Goal: Information Seeking & Learning: Learn about a topic

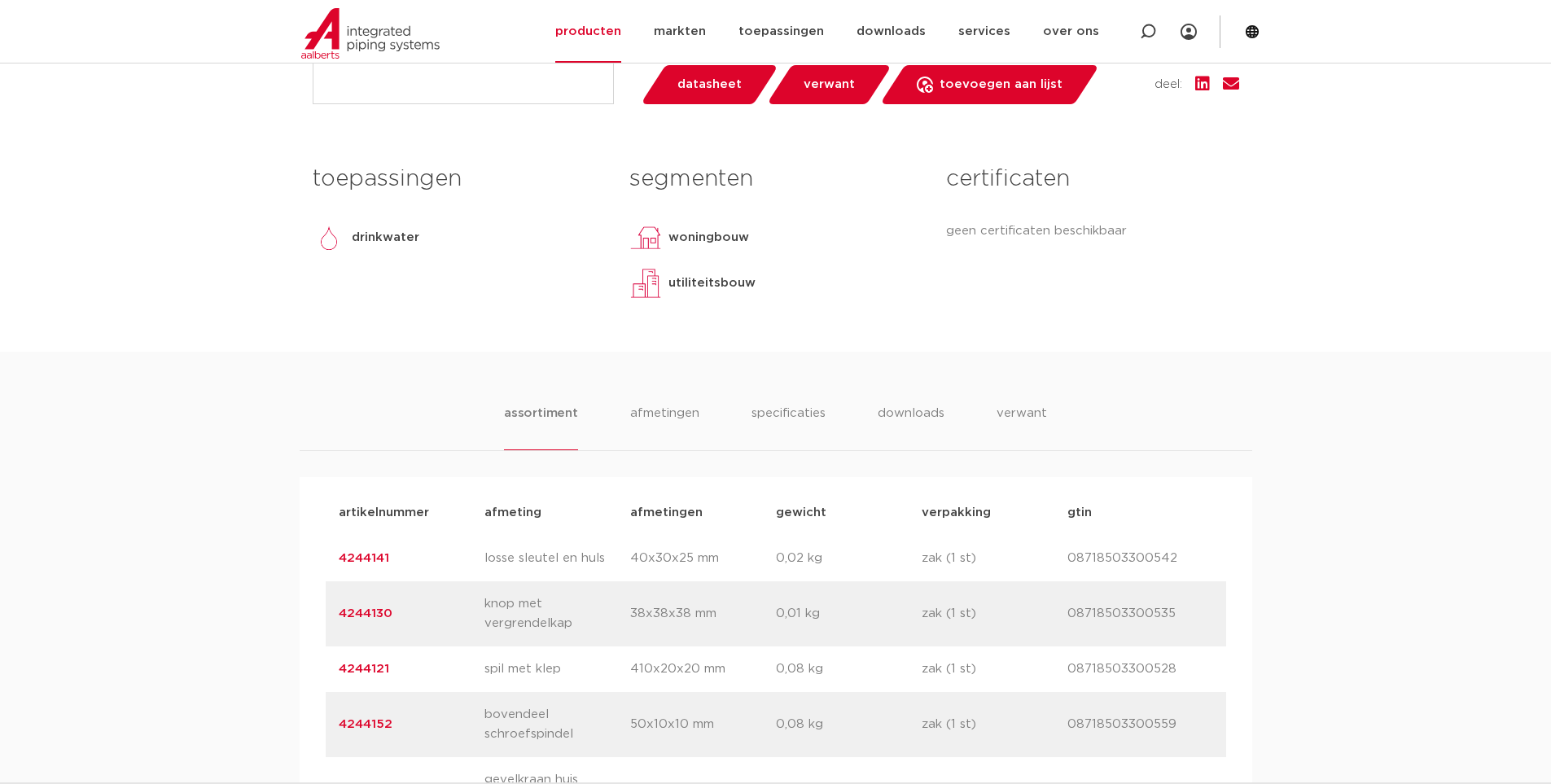
scroll to position [814, 0]
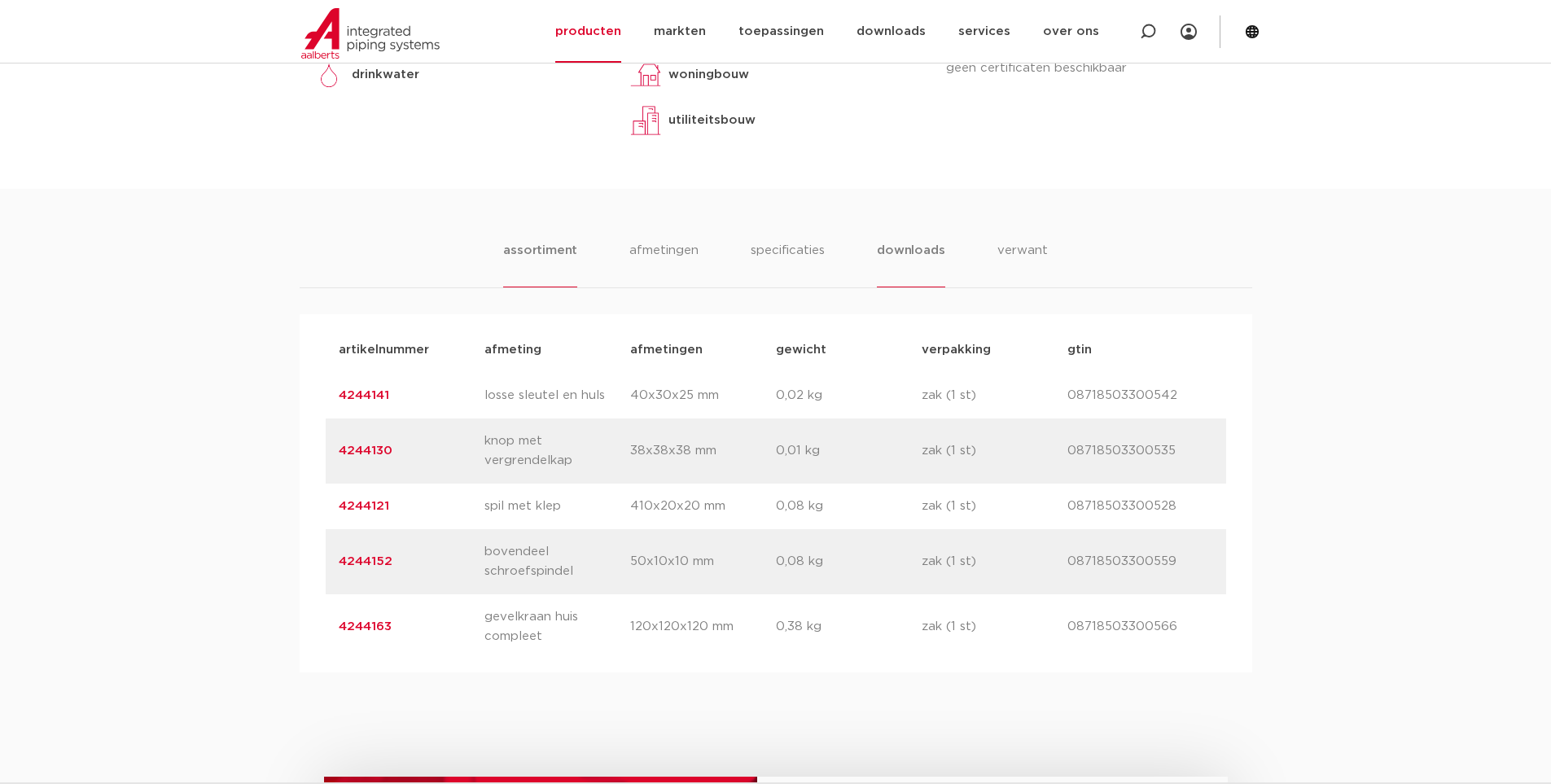
click at [904, 258] on li "downloads" at bounding box center [910, 264] width 68 height 46
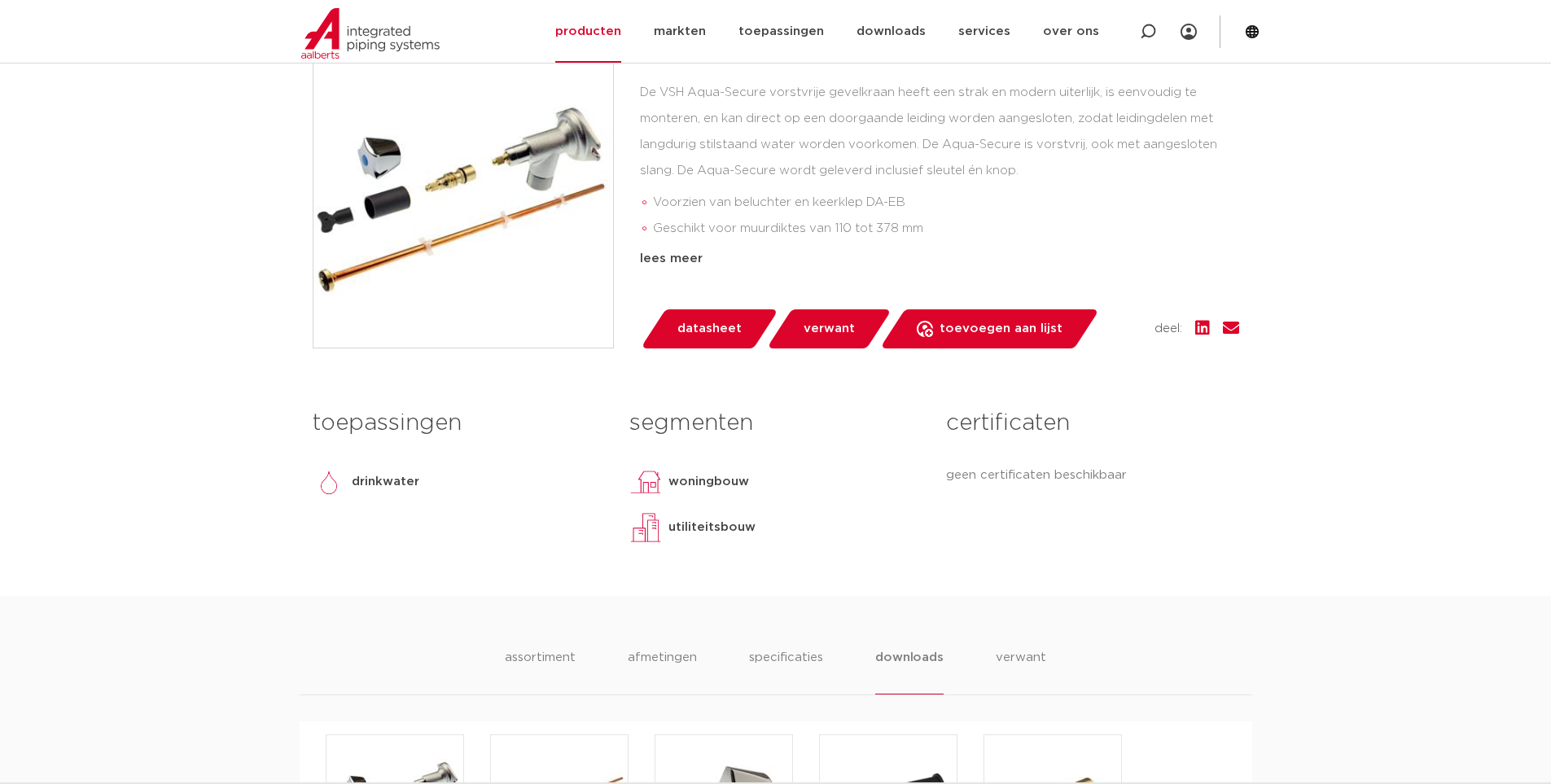
scroll to position [244, 0]
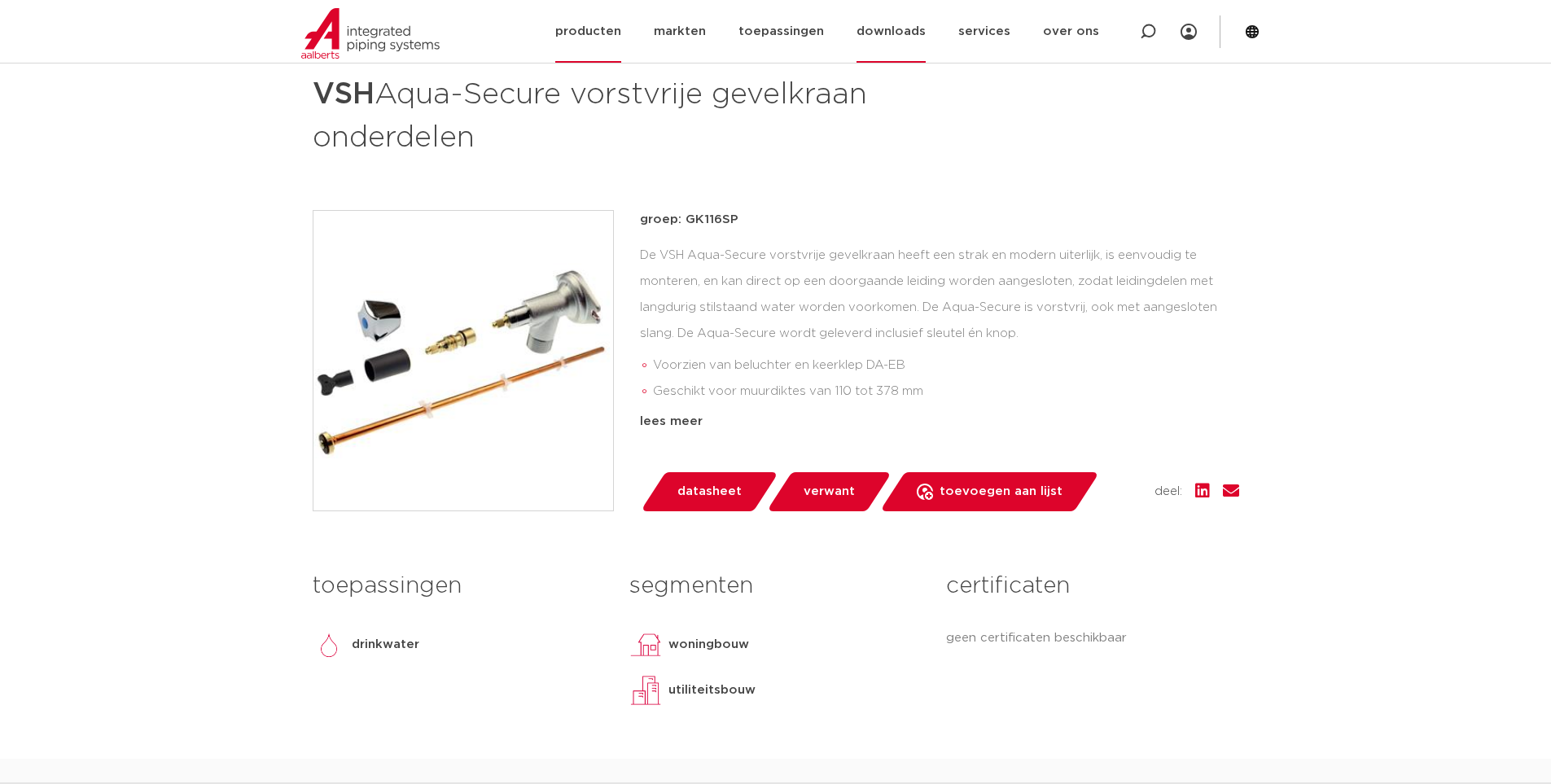
click at [892, 26] on link "downloads" at bounding box center [891, 31] width 69 height 63
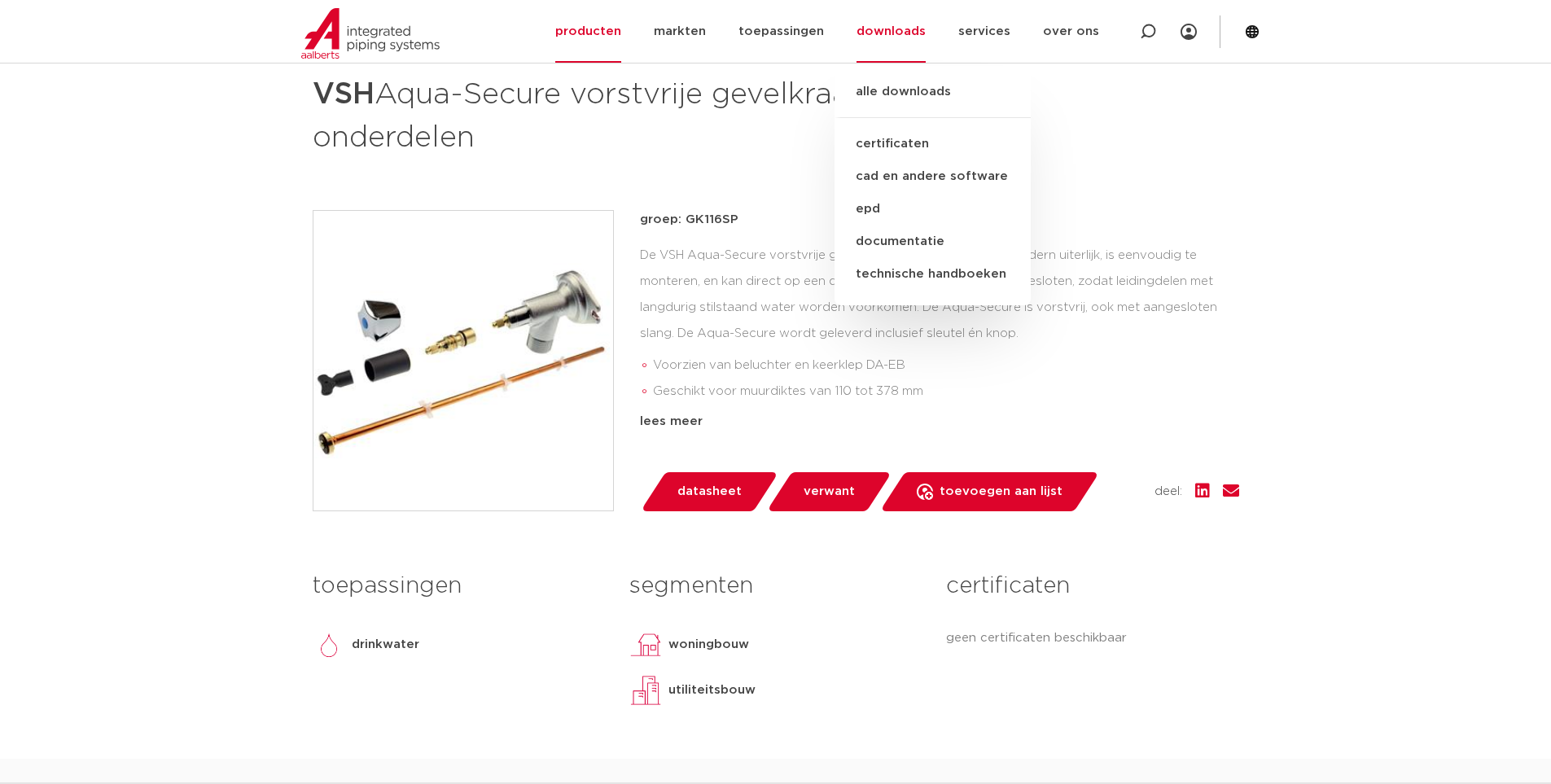
drag, startPoint x: 746, startPoint y: 222, endPoint x: 684, endPoint y: 219, distance: 62.1
click at [684, 219] on p "groep: GK116SP" at bounding box center [939, 220] width 599 height 20
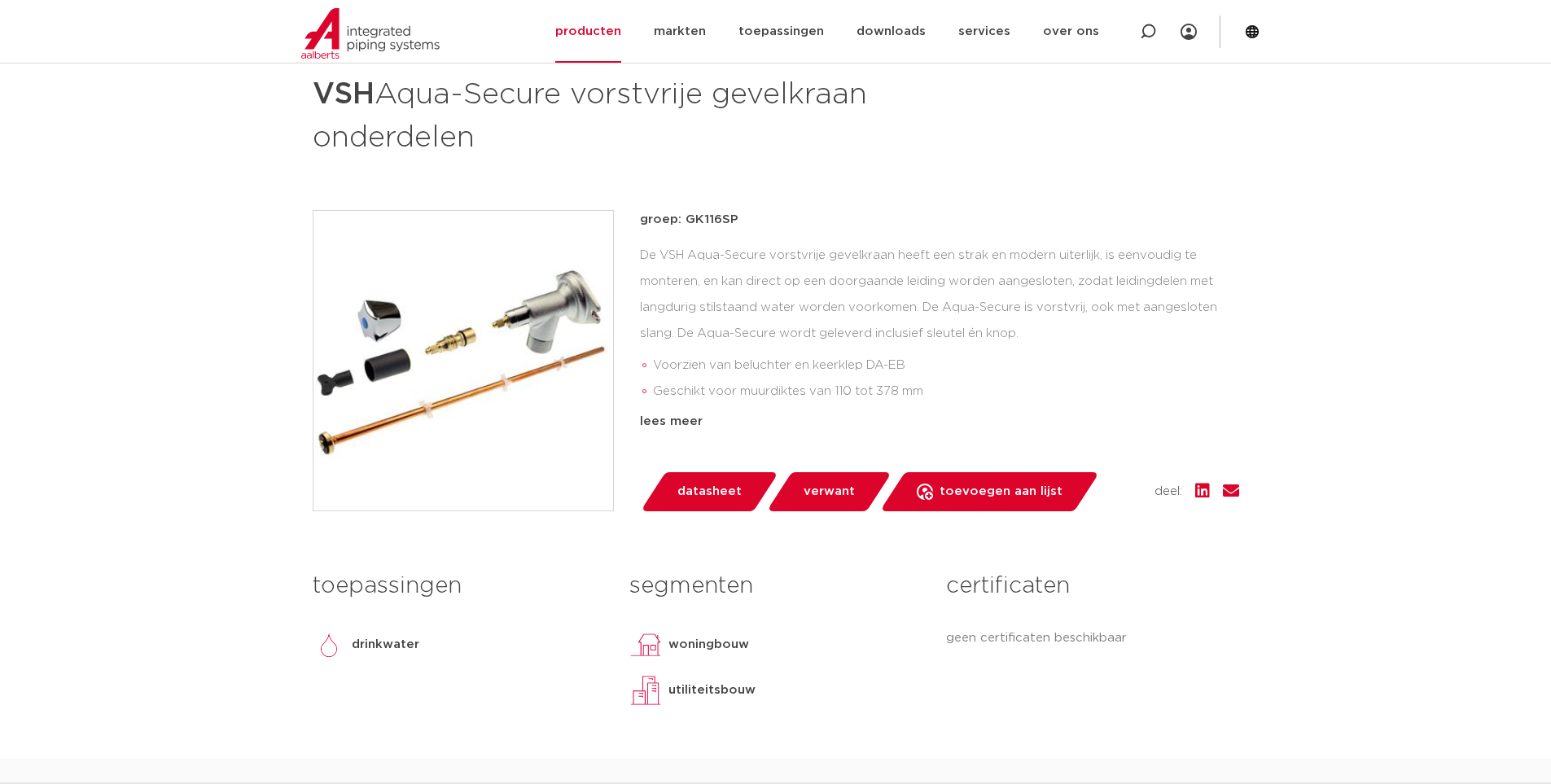
copy p "GK116SP"
click at [1153, 29] on icon at bounding box center [1148, 32] width 16 height 16
paste input "GK116SP"
type input "GK116SP demonteren"
click button "Zoeken" at bounding box center [0, 0] width 0 height 0
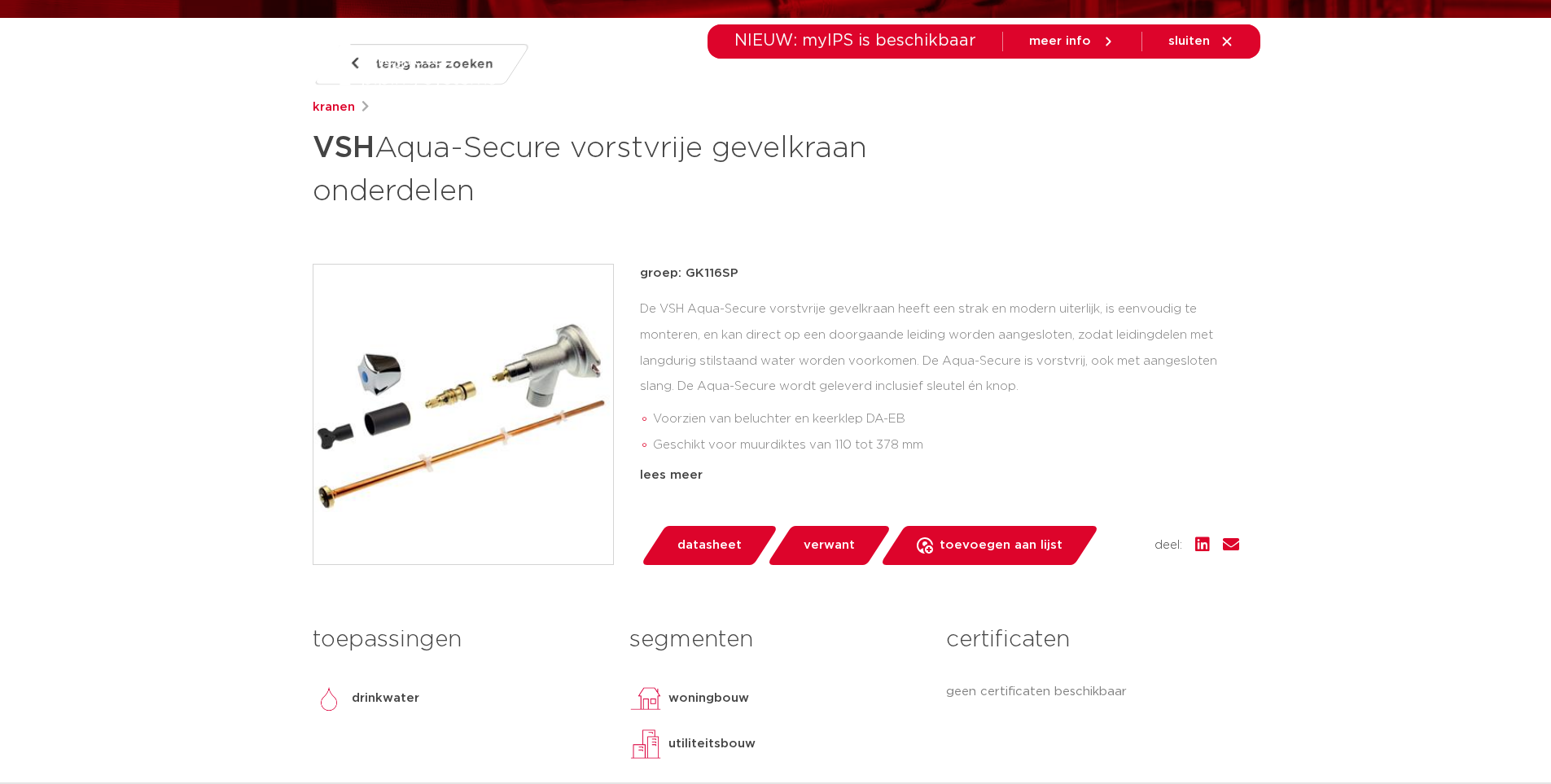
drag, startPoint x: 730, startPoint y: 275, endPoint x: 685, endPoint y: 275, distance: 45.0
click at [685, 275] on p "groep: GK116SP" at bounding box center [939, 274] width 599 height 20
copy p "GK116SP"
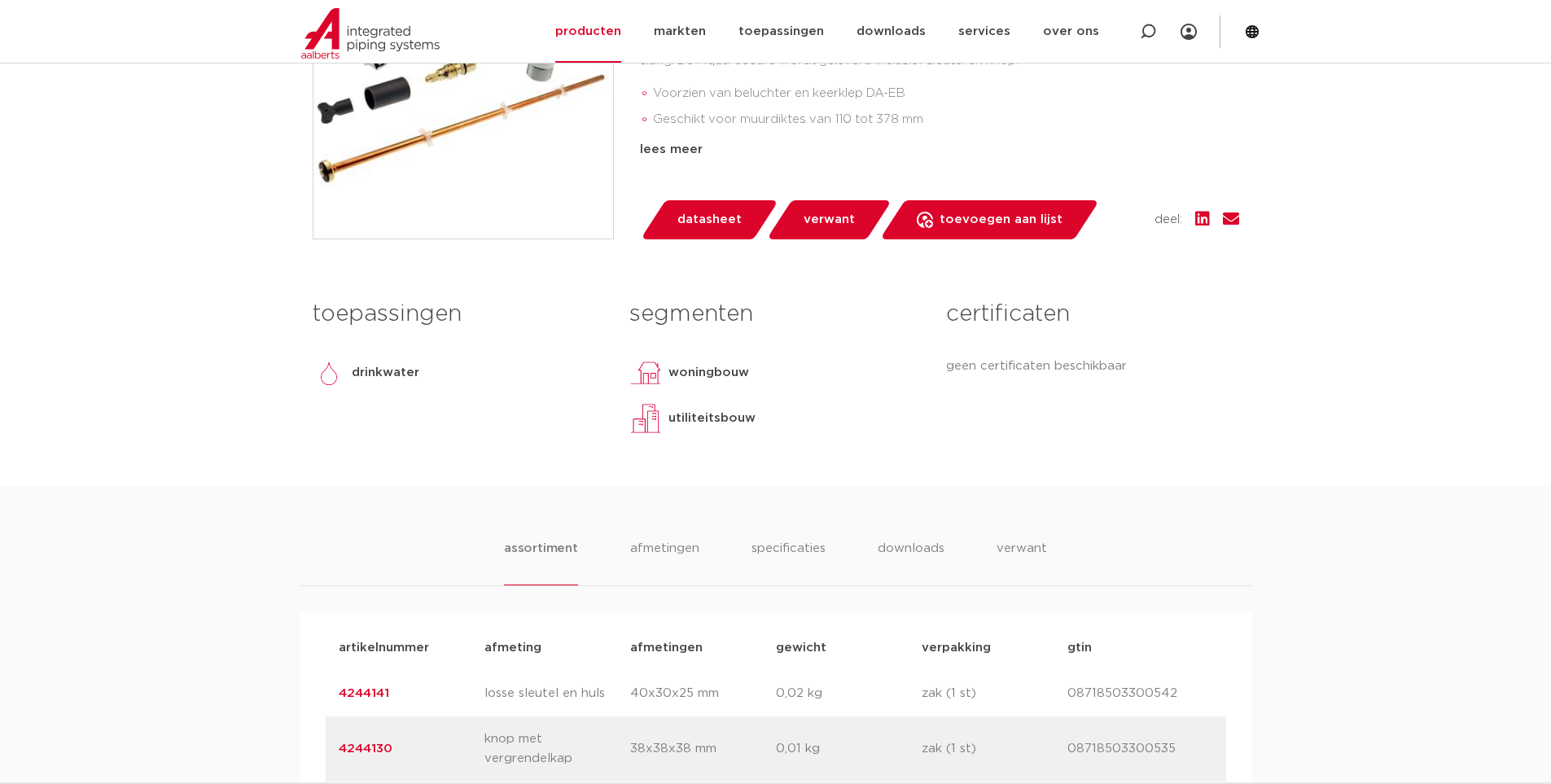
scroll to position [814, 0]
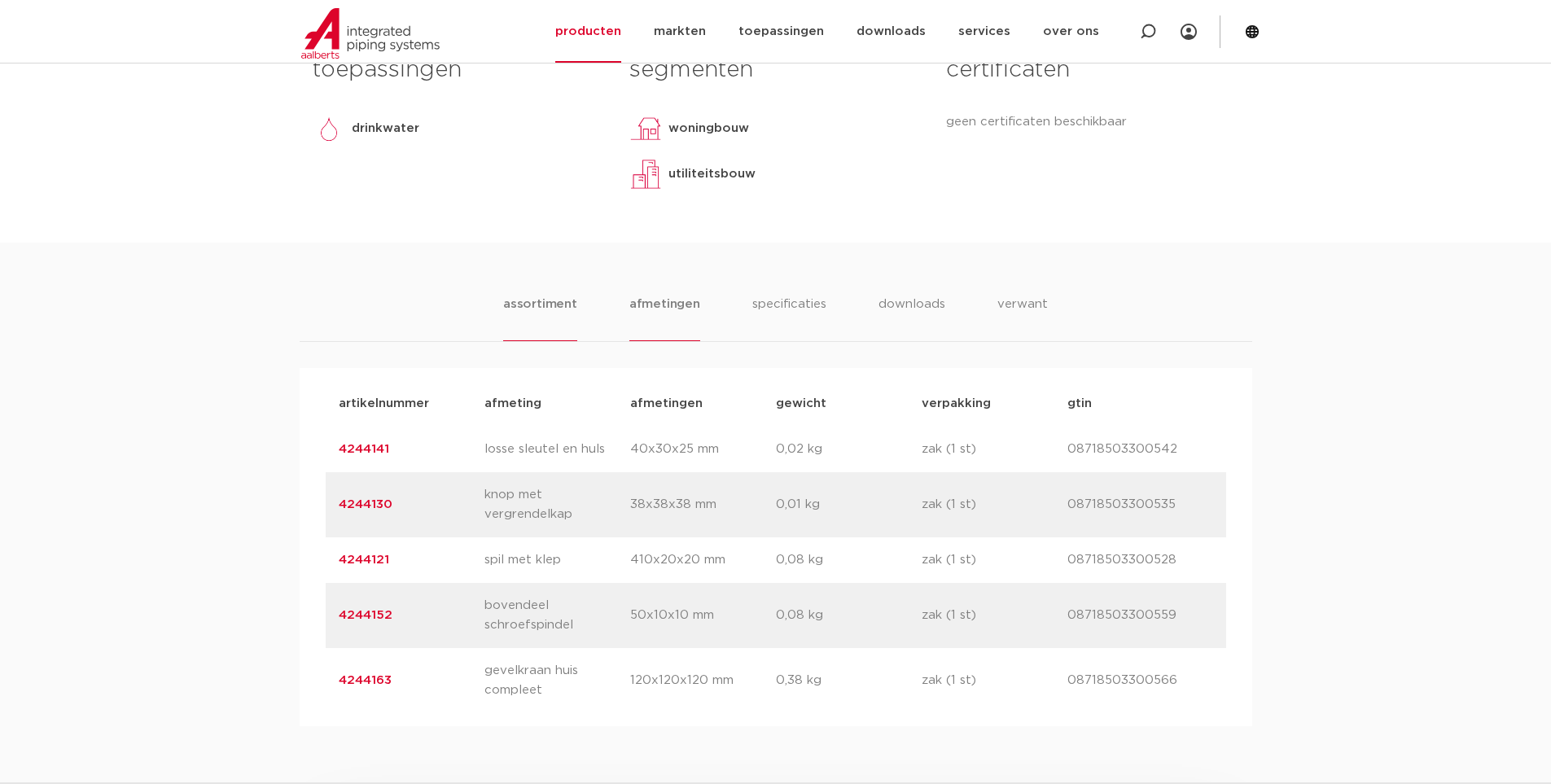
click at [659, 314] on li "afmetingen" at bounding box center [664, 318] width 71 height 46
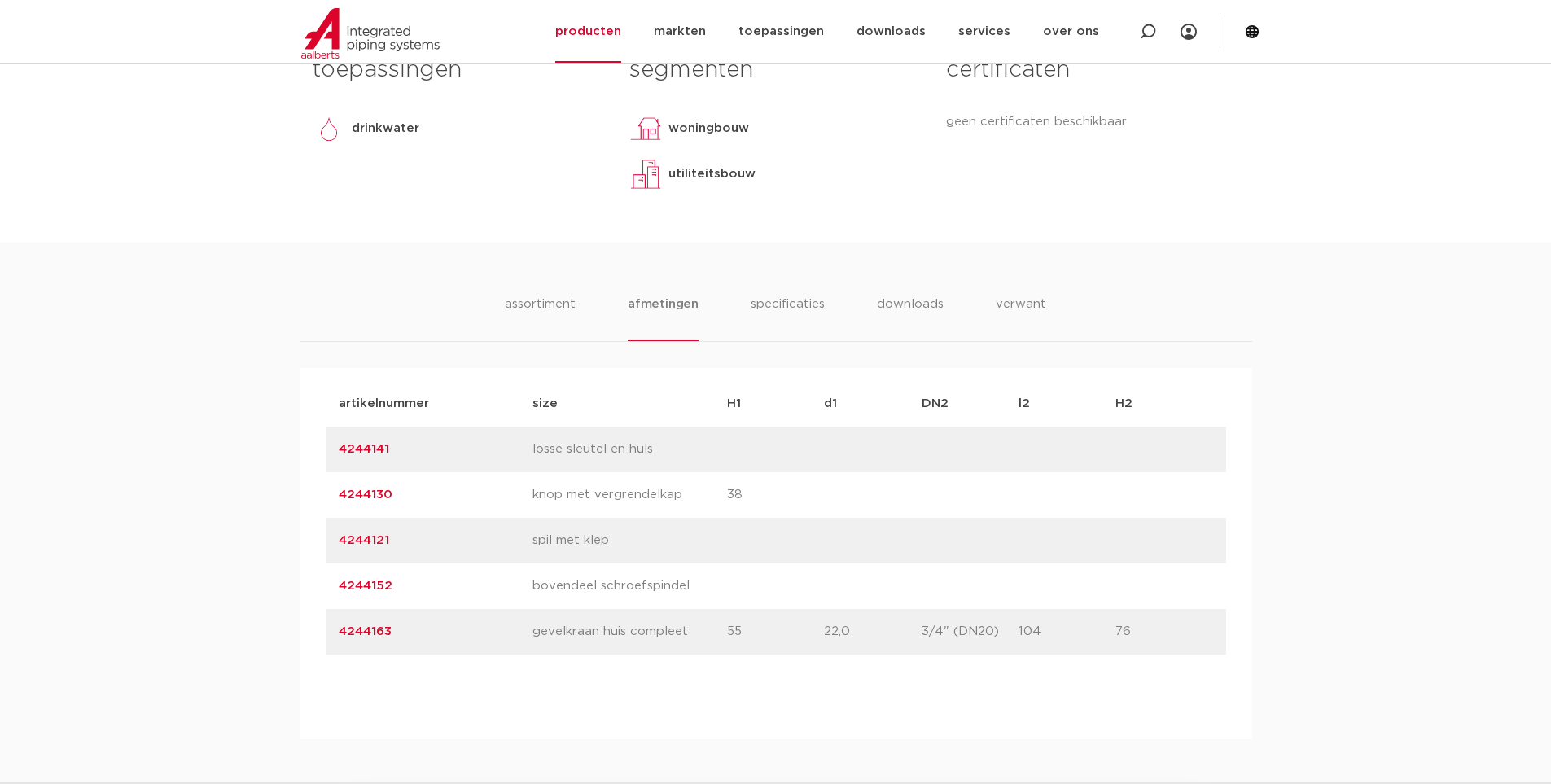
drag, startPoint x: 848, startPoint y: 629, endPoint x: 828, endPoint y: 628, distance: 20.0
click at [828, 628] on p "22,0" at bounding box center [872, 632] width 97 height 20
click at [856, 196] on div "segmenten woningbouw utiliteitsbouw lees meer [PERSON_NAME]" at bounding box center [775, 126] width 317 height 156
click at [518, 187] on div "toepassingen [GEOGRAPHIC_DATA] lees meer [PERSON_NAME]" at bounding box center [459, 126] width 317 height 156
click at [1350, 188] on body "Zoeken GK116SP demonteren NIEUW: myIPS is beschikbaar meer info sluiten product…" at bounding box center [775, 453] width 1551 height 2535
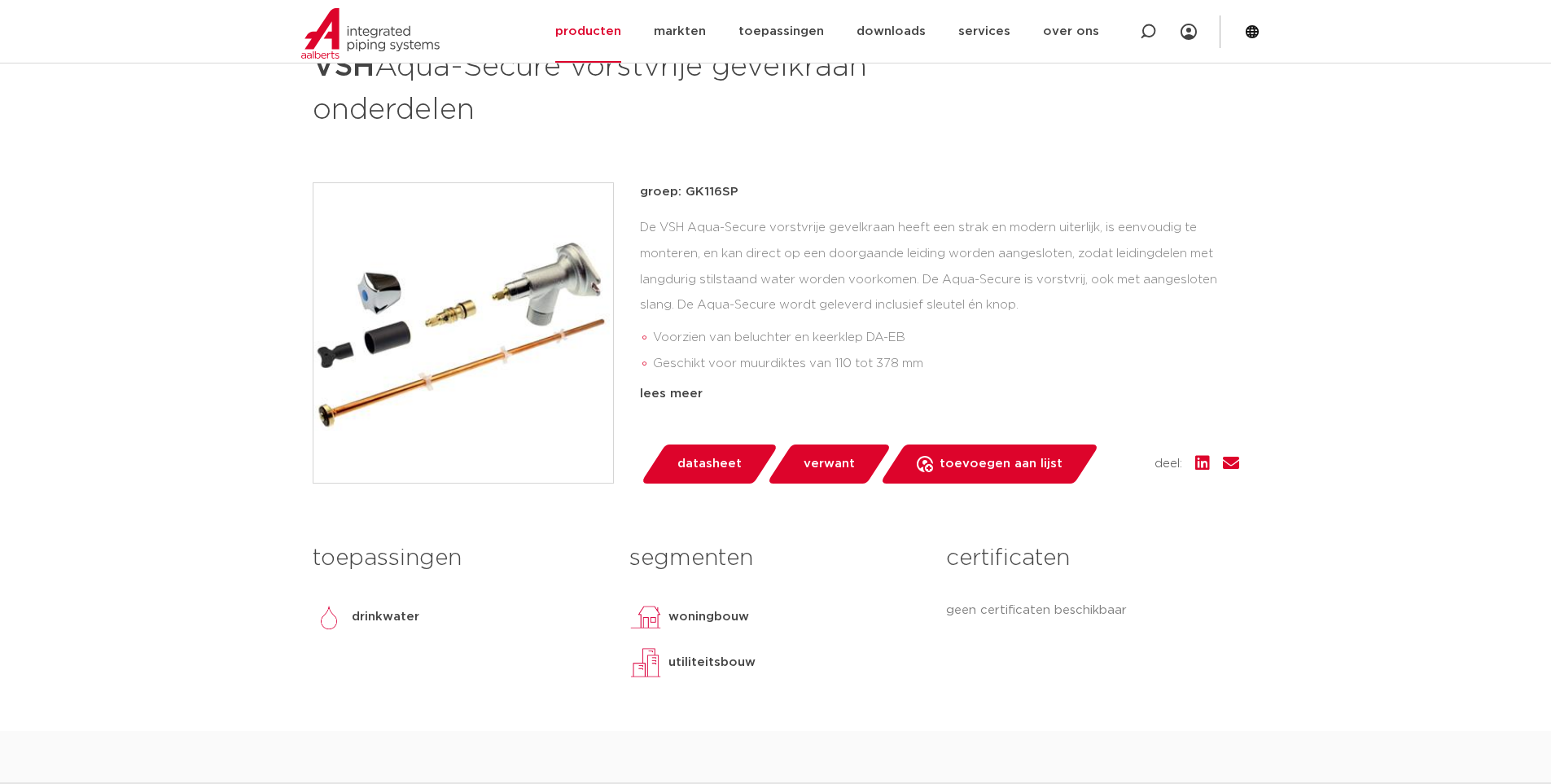
scroll to position [81, 0]
